Goal: Task Accomplishment & Management: Complete application form

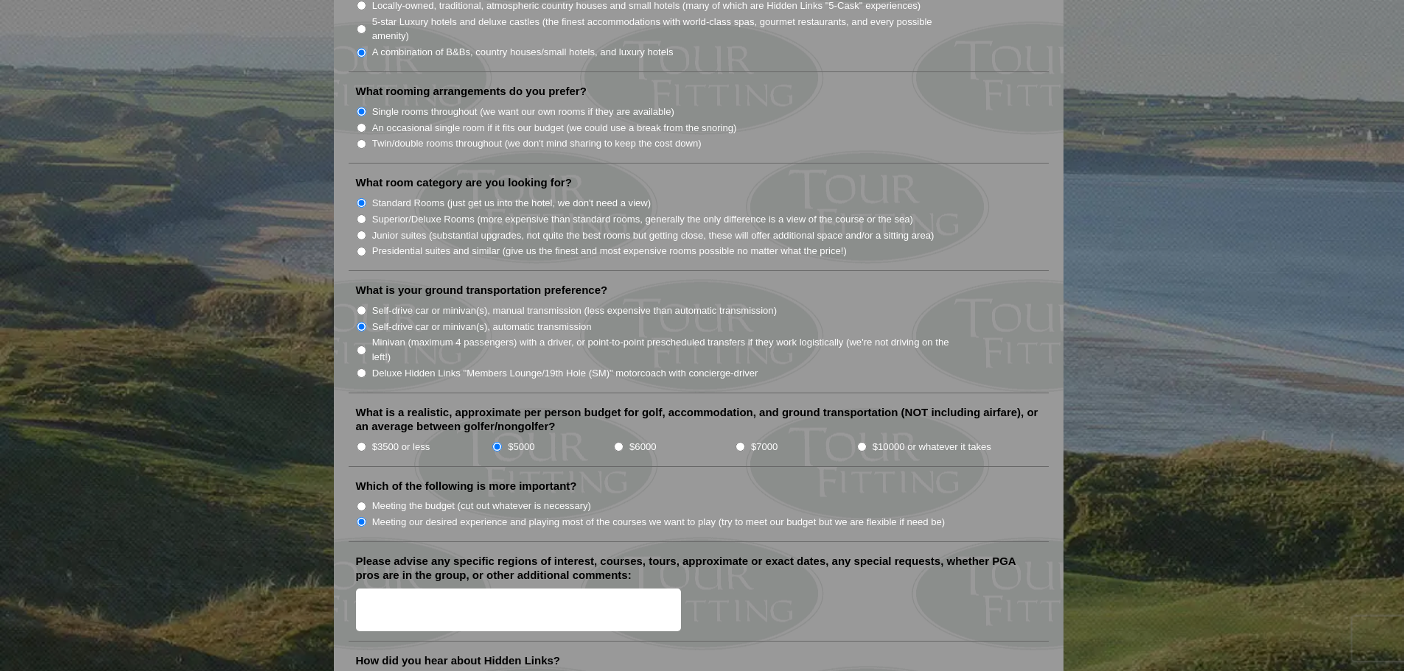
scroll to position [1547, 0]
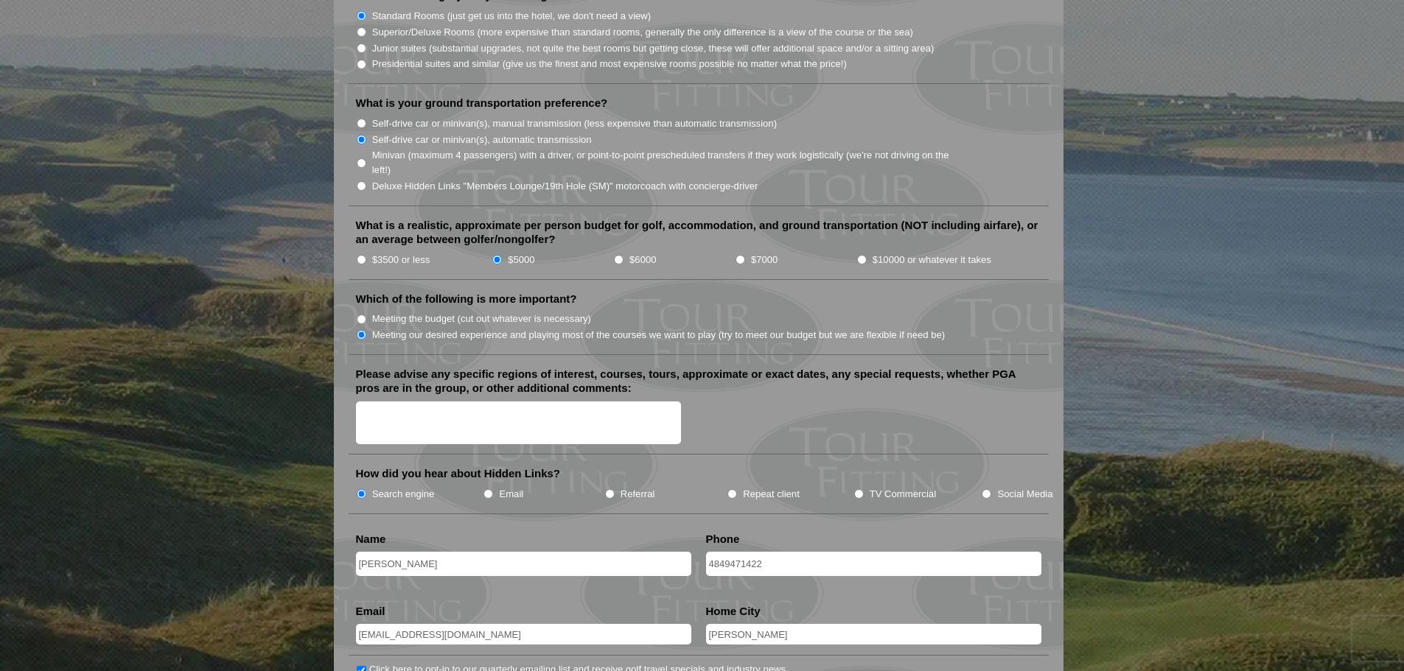
click at [417, 402] on textarea "Please advise any specific regions of interest, courses, tours, approximate or …" at bounding box center [519, 423] width 326 height 43
click at [438, 402] on textarea "Please advise any specific regions of interest, courses, tours, approximate or …" at bounding box center [519, 423] width 326 height 43
click at [382, 402] on textarea "Please advise any specific regions of interest, courses, tours, approximate or …" at bounding box center [519, 423] width 326 height 43
type textarea "W"
click at [449, 408] on textarea "Would love to get on one of the famous courses of Old Course, Carnoustie, Trump" at bounding box center [519, 423] width 326 height 43
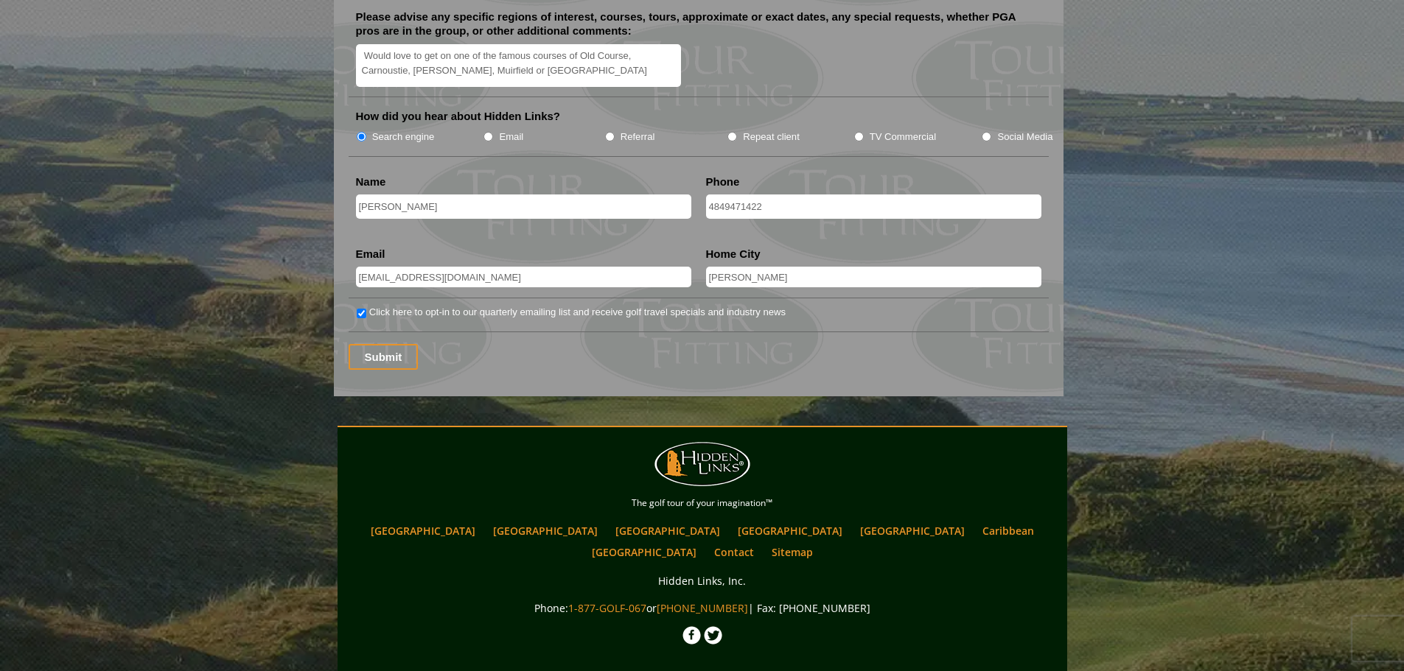
scroll to position [1916, 0]
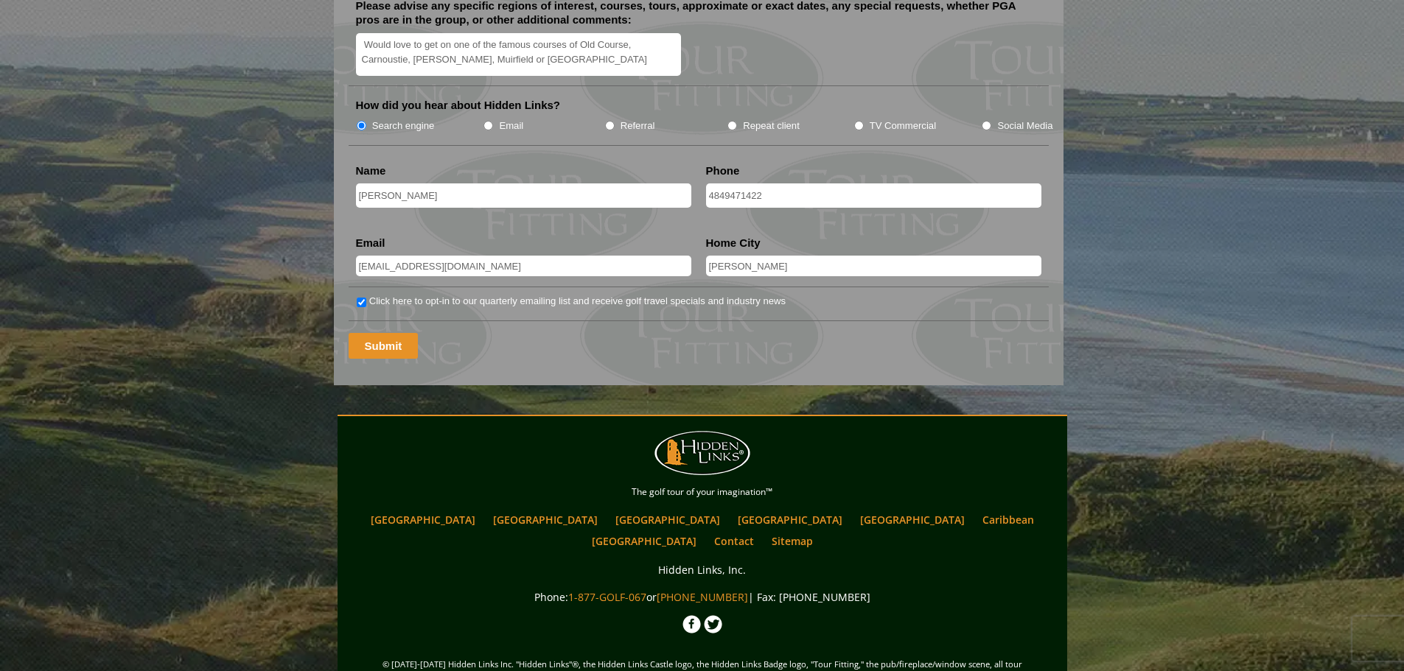
type textarea "Would love to get on one of the famous courses of Old Course, Carnoustie, [PERS…"
click at [365, 333] on input "Submit" at bounding box center [383, 346] width 70 height 26
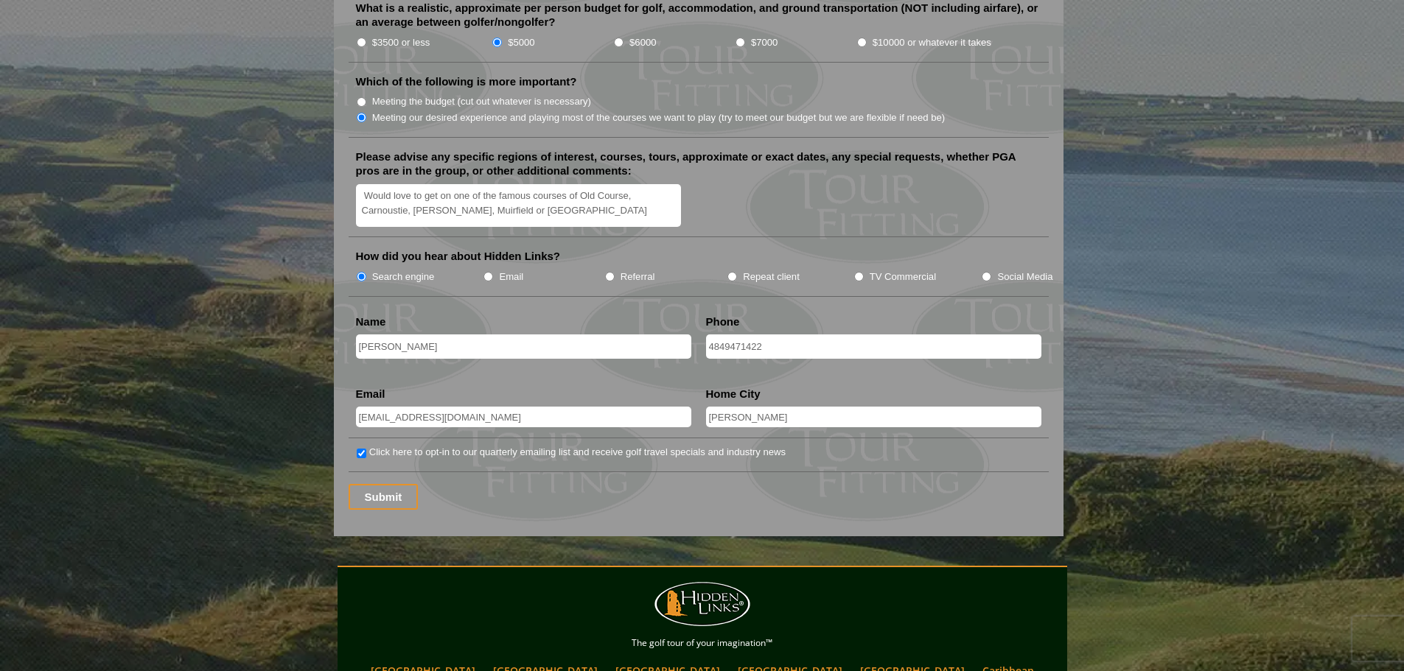
scroll to position [1768, 0]
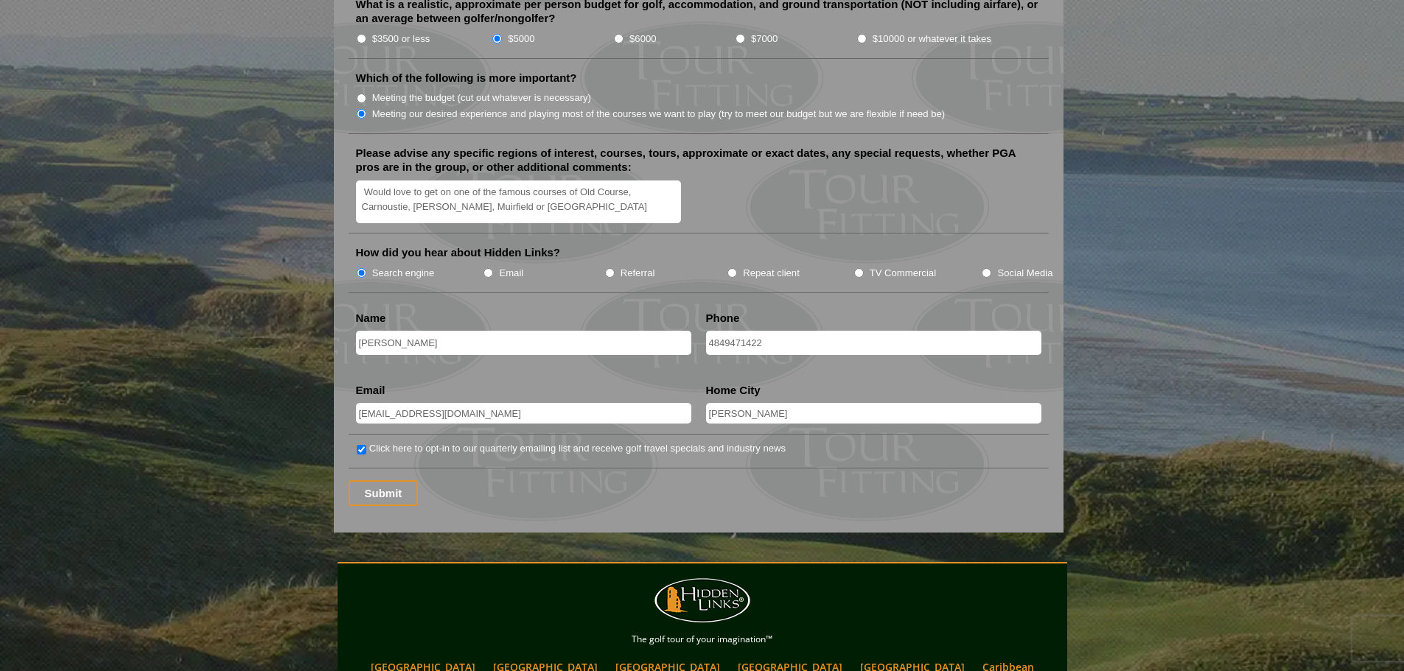
drag, startPoint x: 493, startPoint y: 399, endPoint x: 511, endPoint y: 397, distance: 17.7
click at [493, 403] on input "[EMAIL_ADDRESS][DOMAIN_NAME]" at bounding box center [523, 413] width 335 height 21
drag, startPoint x: 738, startPoint y: 313, endPoint x: 732, endPoint y: 318, distance: 7.8
click at [738, 331] on input "4849471422" at bounding box center [873, 343] width 335 height 24
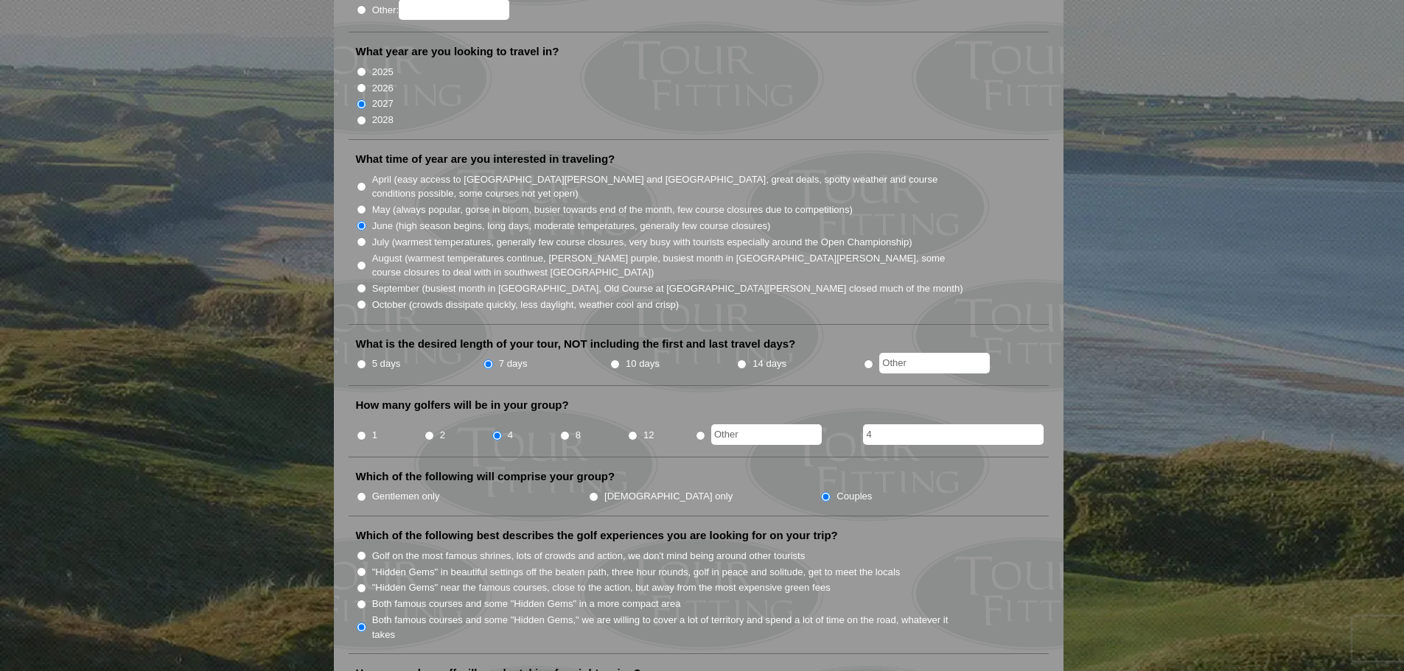
scroll to position [221, 0]
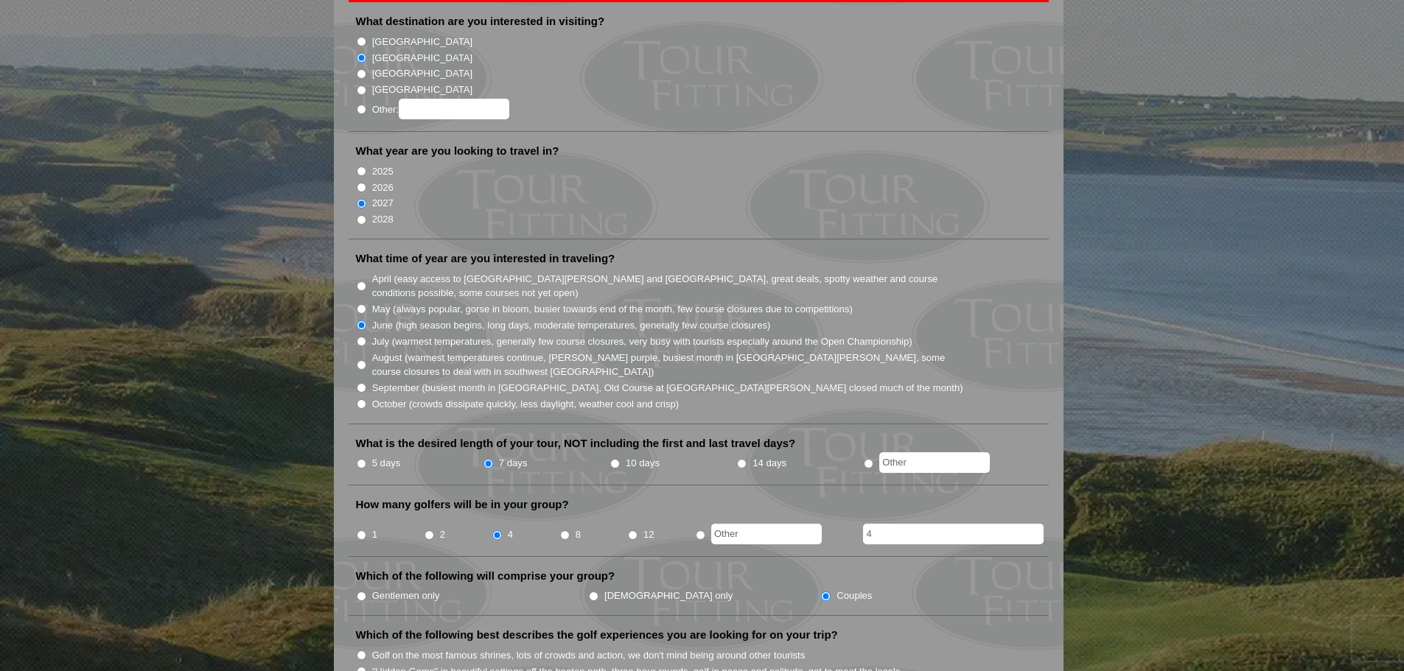
click at [903, 524] on input "4" at bounding box center [953, 534] width 181 height 21
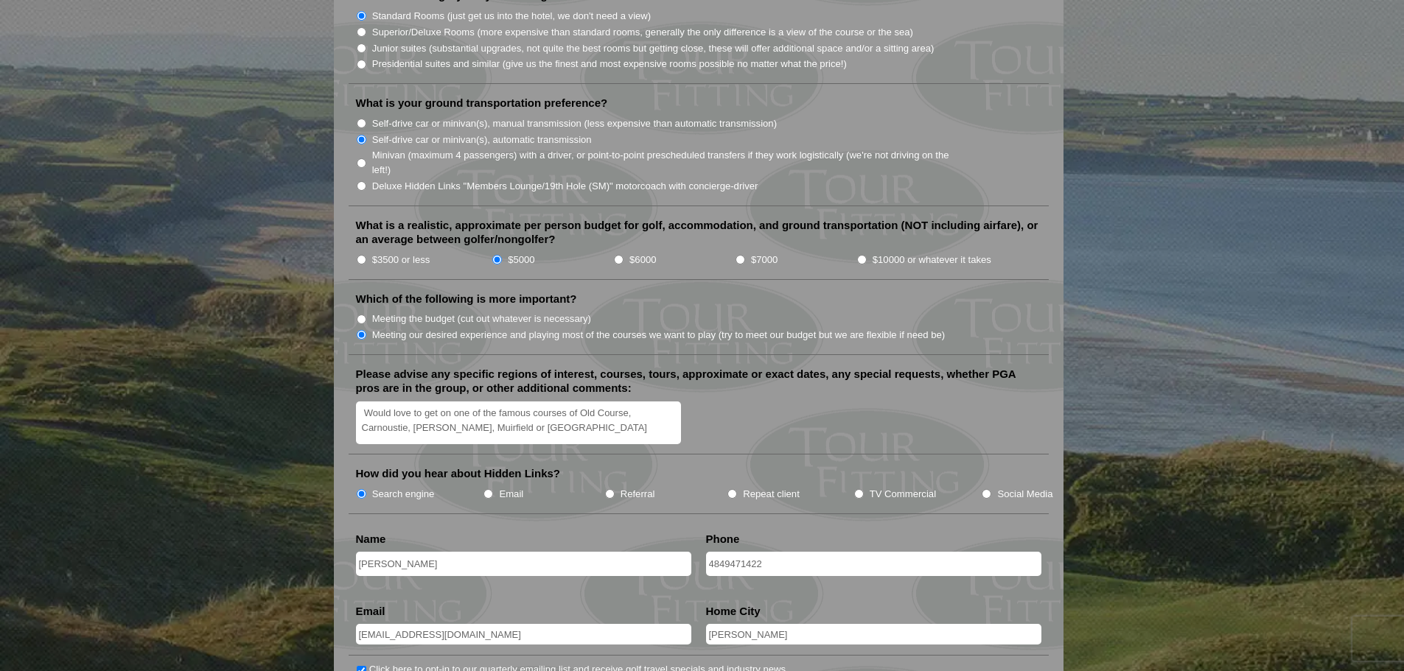
scroll to position [1955, 0]
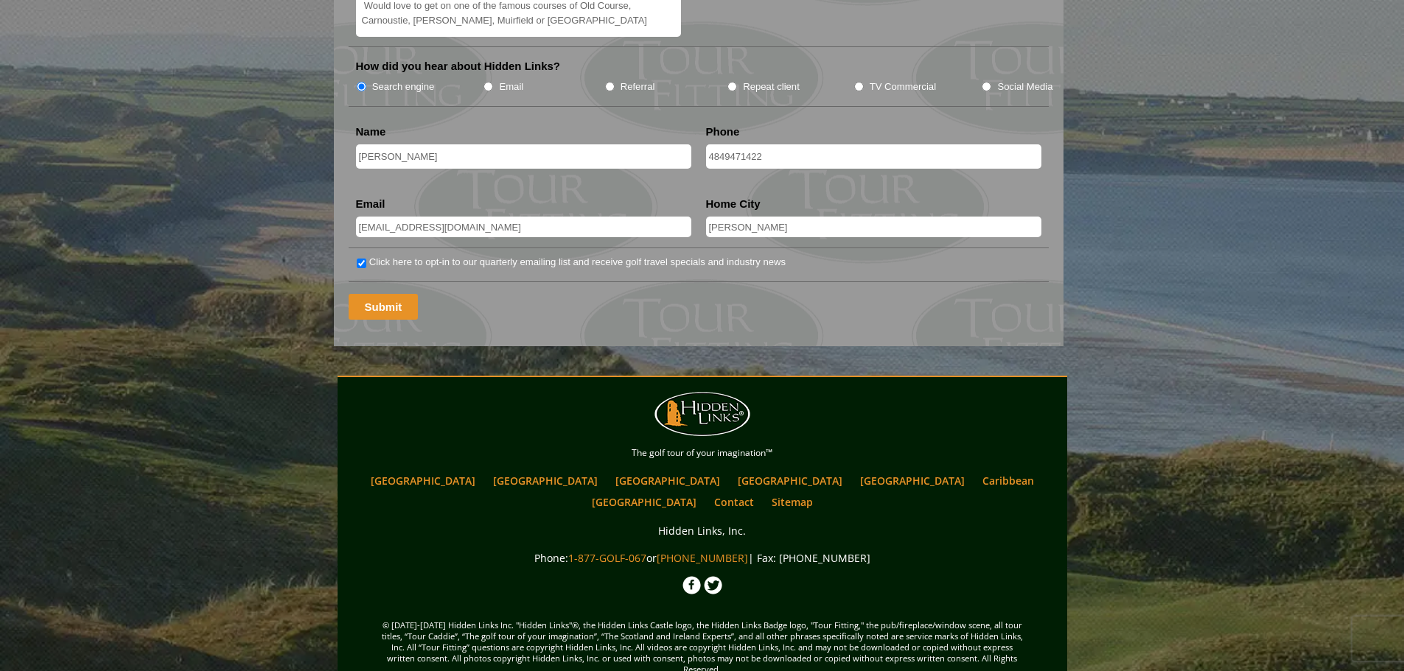
type input "yes 4"
click at [384, 294] on input "Submit" at bounding box center [383, 307] width 70 height 26
